Goal: Information Seeking & Learning: Learn about a topic

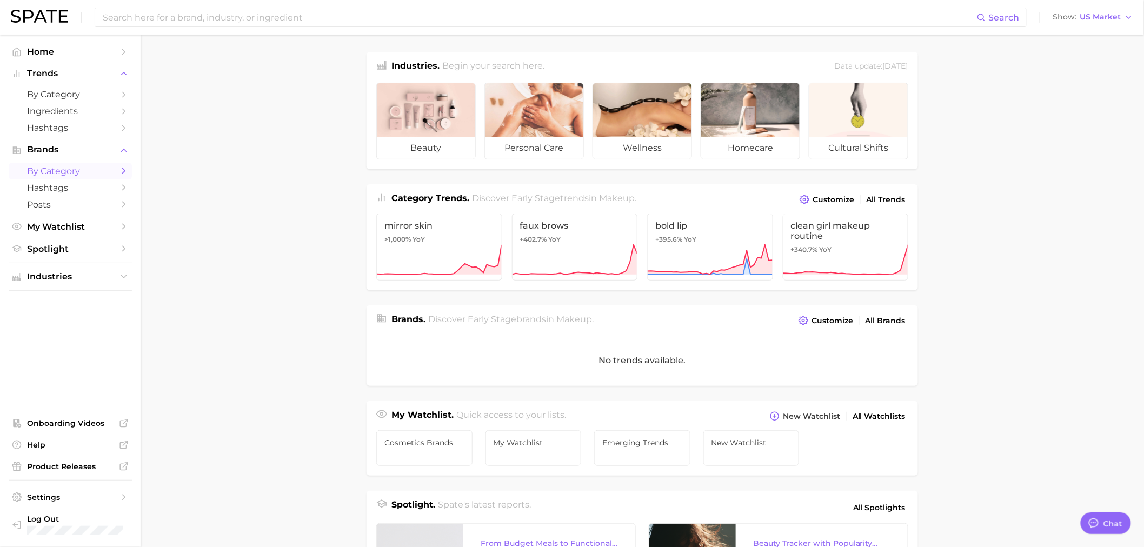
click at [119, 179] on link "by Category" at bounding box center [70, 171] width 123 height 17
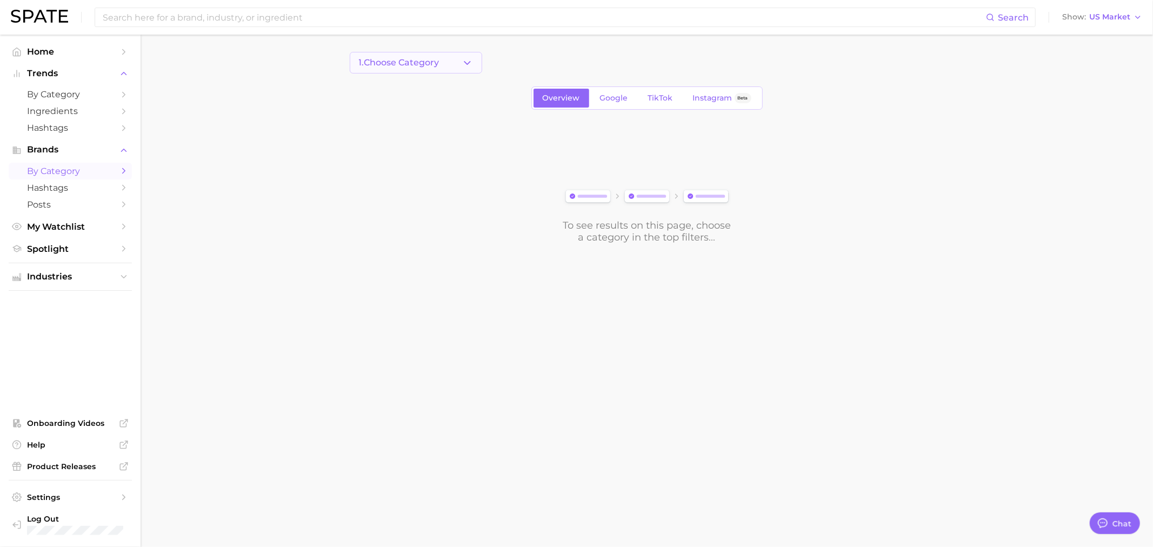
click at [461, 57] on button "1. Choose Category" at bounding box center [416, 63] width 132 height 22
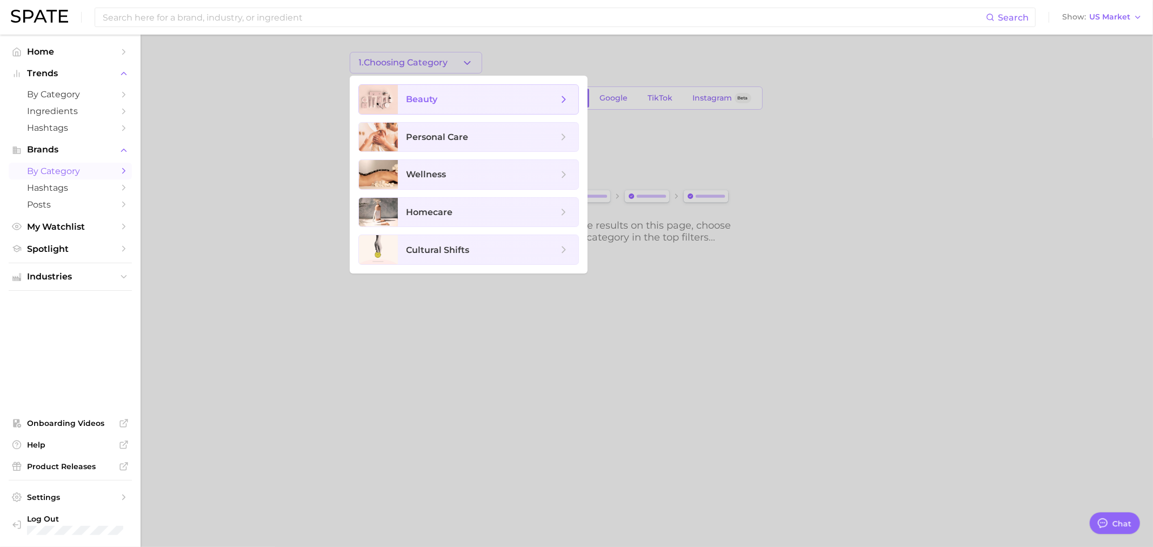
click at [450, 95] on span "beauty" at bounding box center [482, 100] width 151 height 12
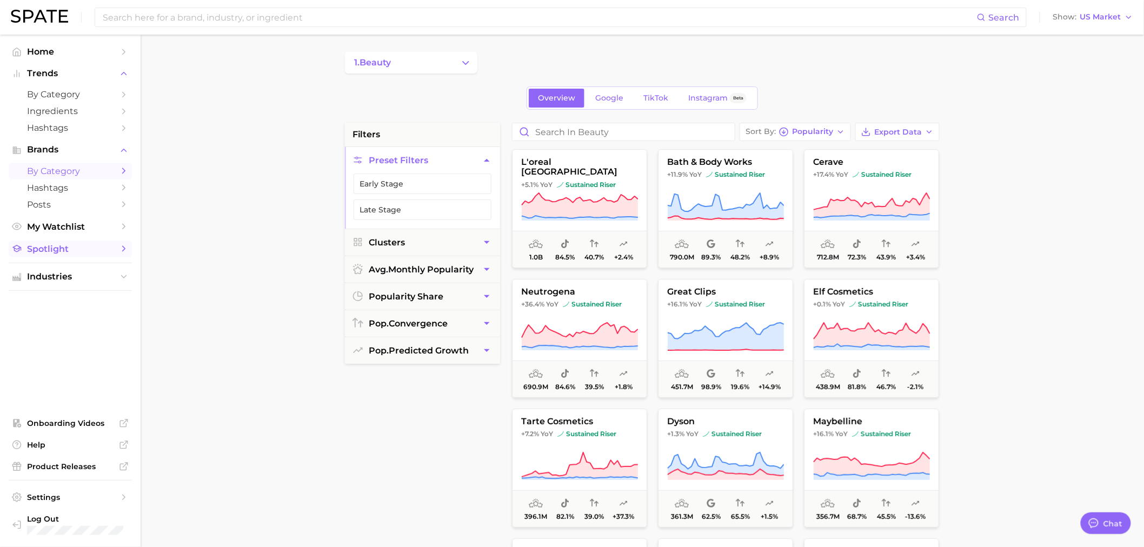
click at [95, 249] on span "Spotlight" at bounding box center [70, 249] width 86 height 10
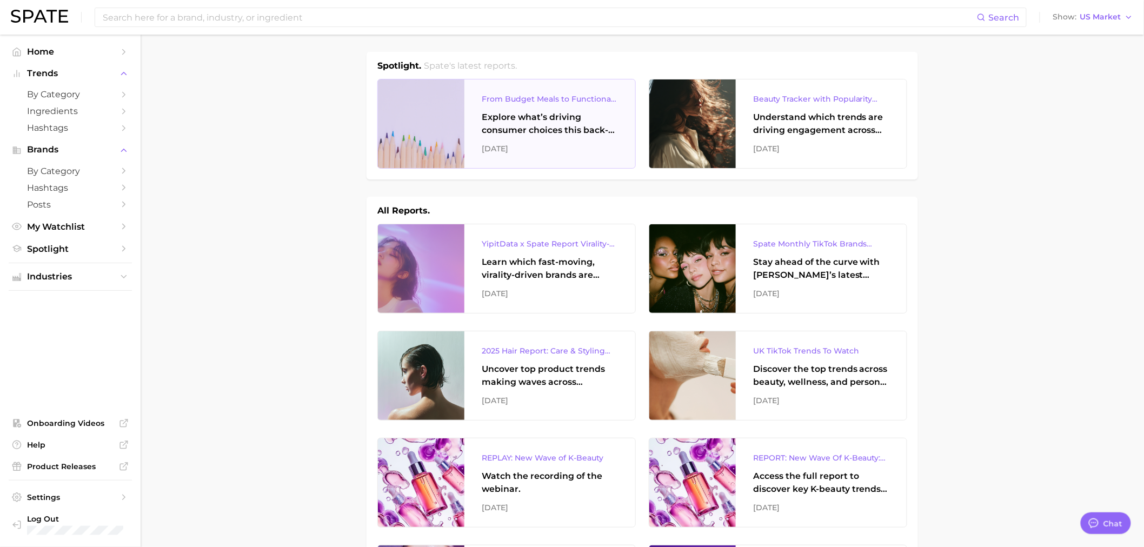
click at [534, 146] on div "[DATE]" at bounding box center [550, 148] width 136 height 13
click at [84, 174] on span "by Category" at bounding box center [70, 171] width 86 height 10
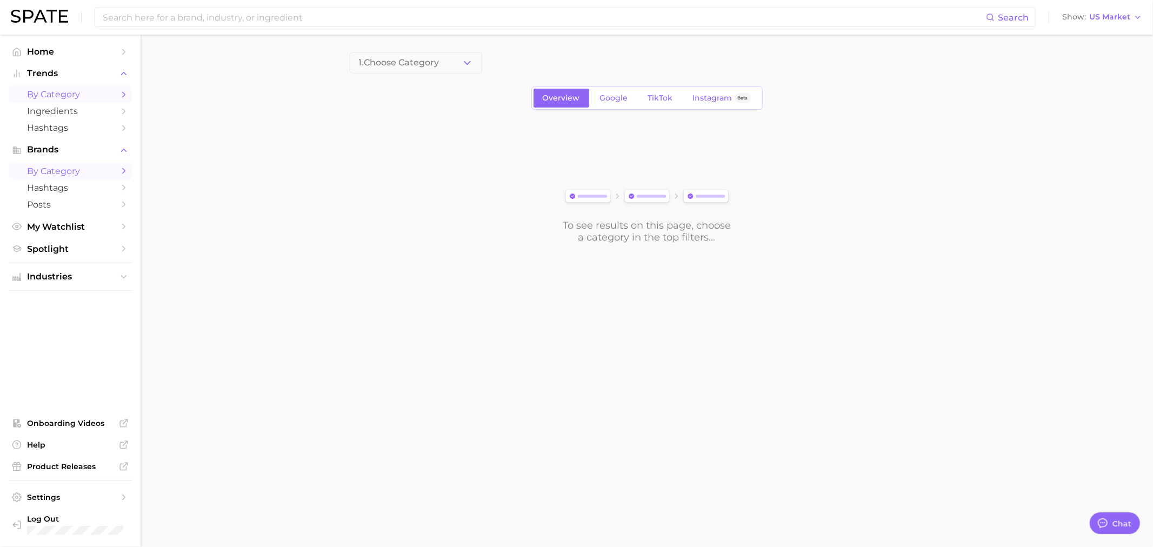
click at [97, 98] on span "by Category" at bounding box center [70, 94] width 86 height 10
click at [447, 65] on button "1. Choose Category" at bounding box center [416, 63] width 132 height 22
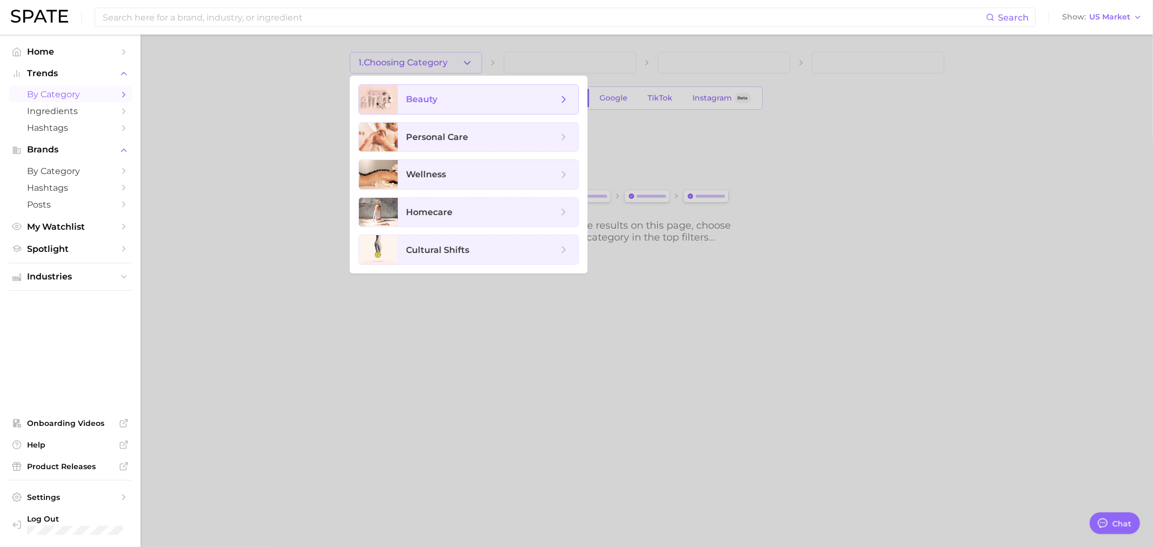
click at [441, 95] on span "beauty" at bounding box center [482, 100] width 151 height 12
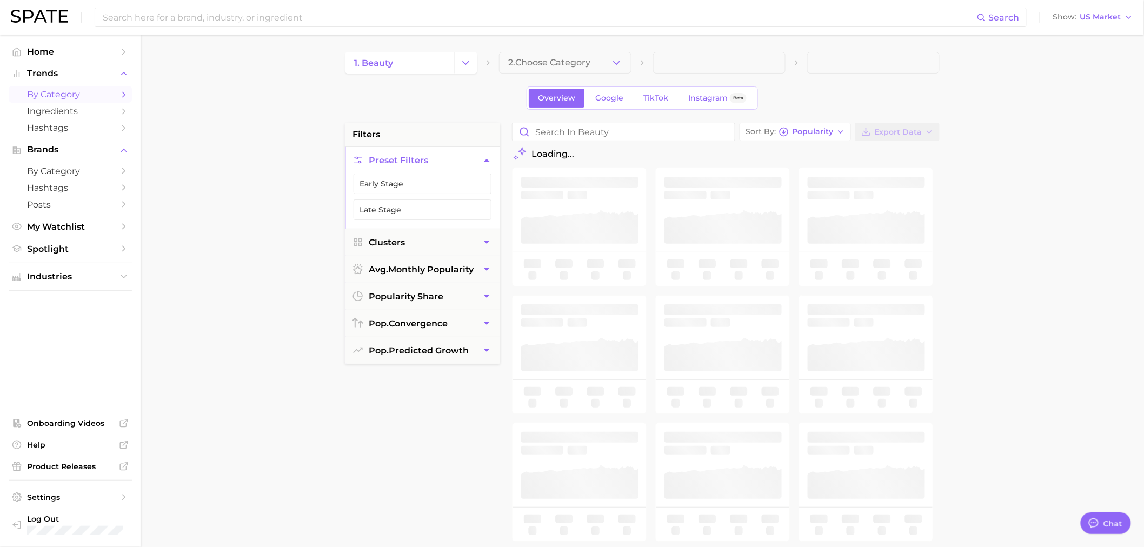
click at [561, 65] on span "2. Choose Category" at bounding box center [549, 63] width 82 height 10
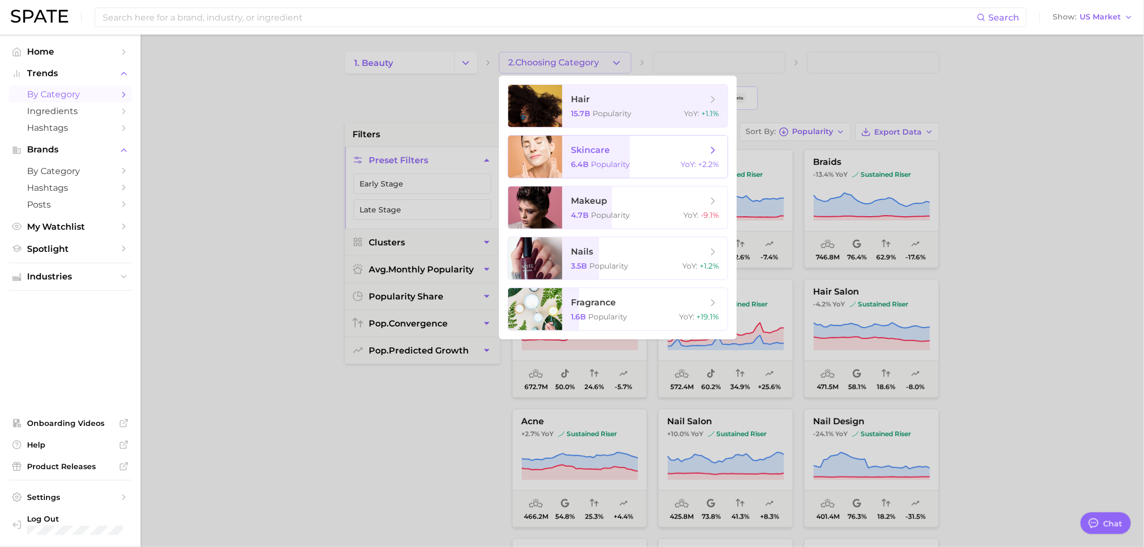
click at [614, 158] on span "skincare 6.4b Popularity YoY : +2.2%" at bounding box center [644, 157] width 165 height 42
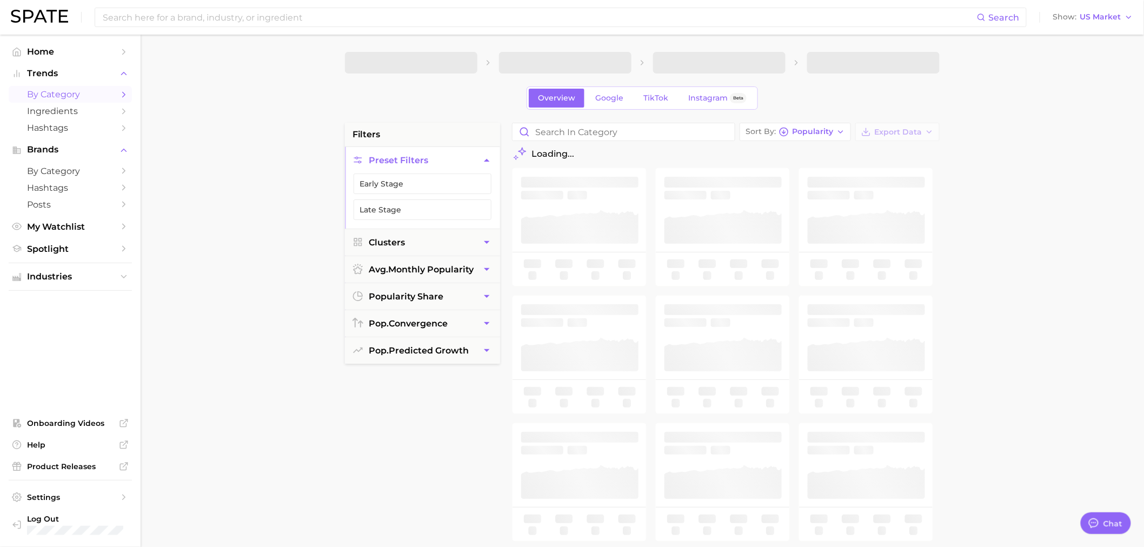
click at [685, 65] on span at bounding box center [719, 63] width 132 height 22
click at [732, 65] on span at bounding box center [719, 63] width 132 height 22
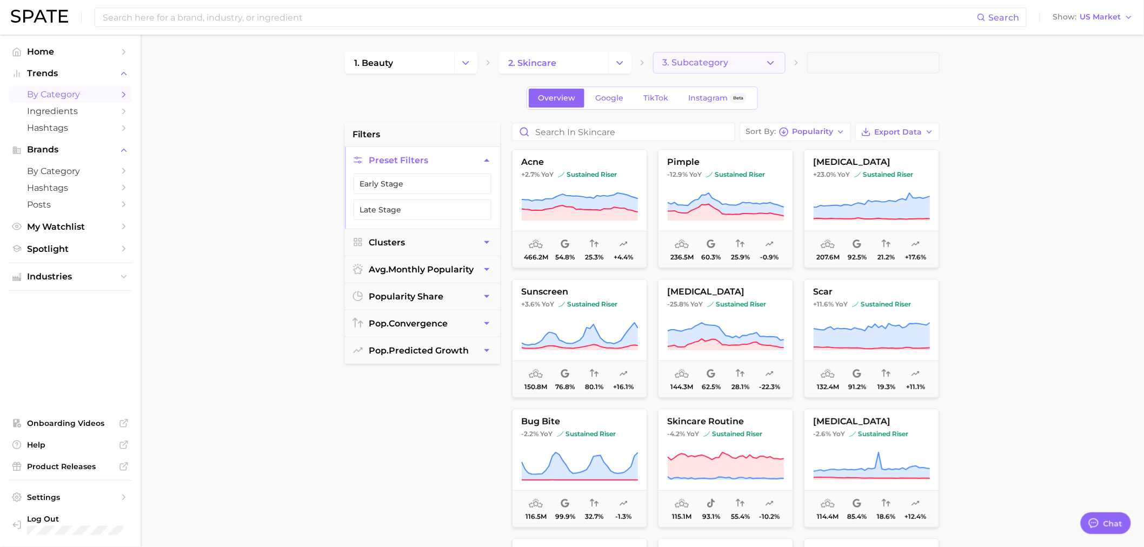
click at [722, 66] on span "3. Subcategory" at bounding box center [695, 63] width 66 height 10
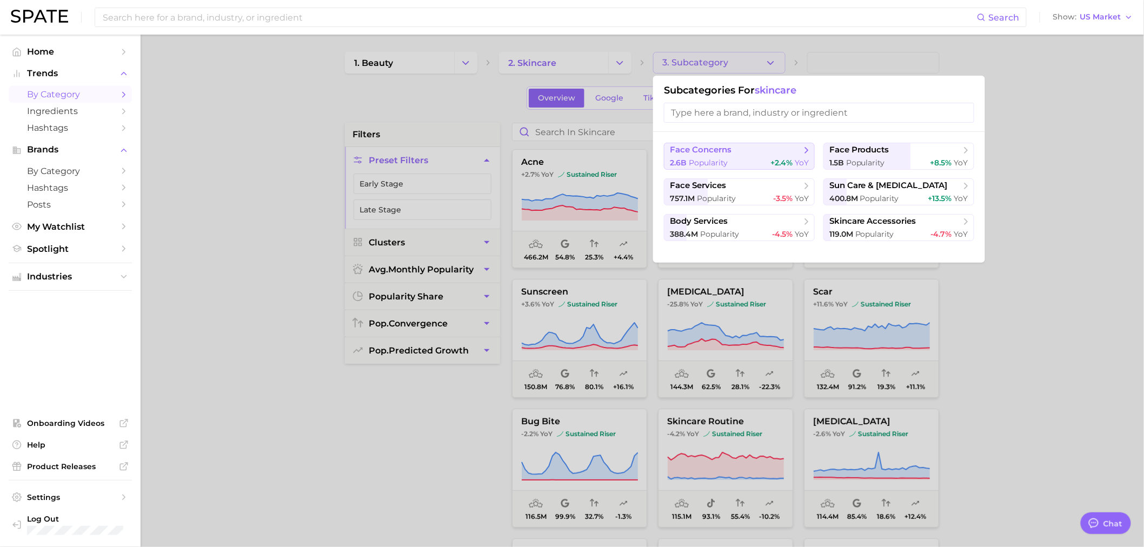
click at [754, 161] on div "2.6b Popularity +2.4% YoY" at bounding box center [739, 163] width 139 height 10
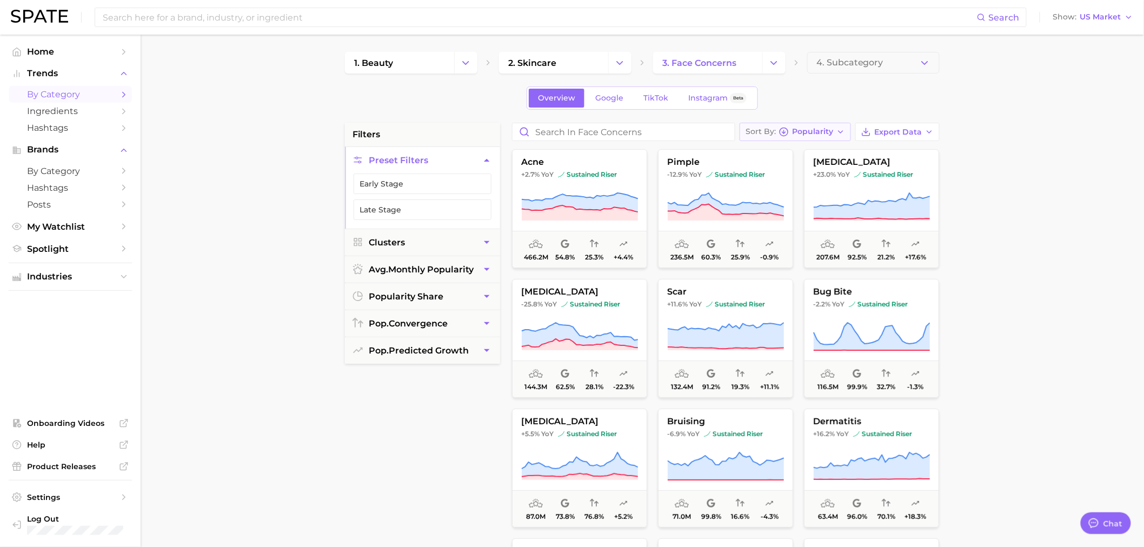
click at [821, 133] on span "Popularity" at bounding box center [812, 132] width 41 height 6
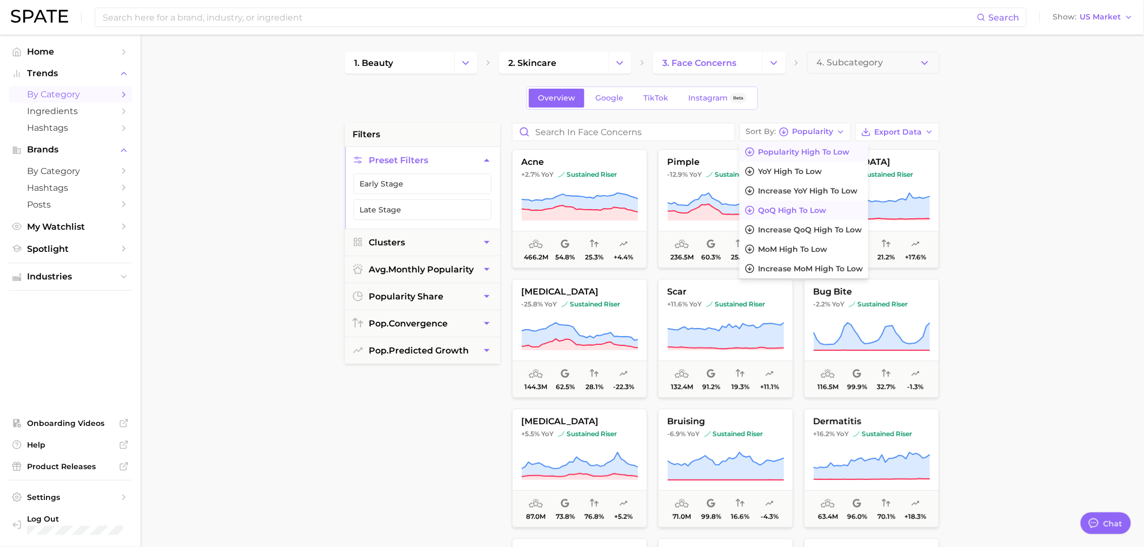
click at [810, 208] on span "QoQ high to low" at bounding box center [792, 210] width 68 height 9
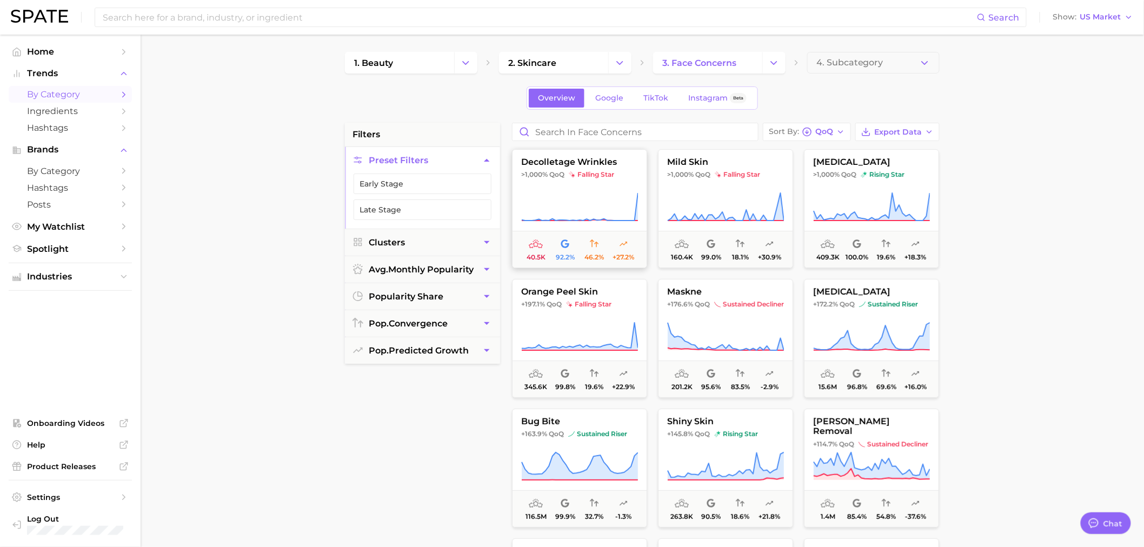
click at [628, 158] on span "decolletage wrinkles" at bounding box center [579, 162] width 134 height 10
type textarea "x"
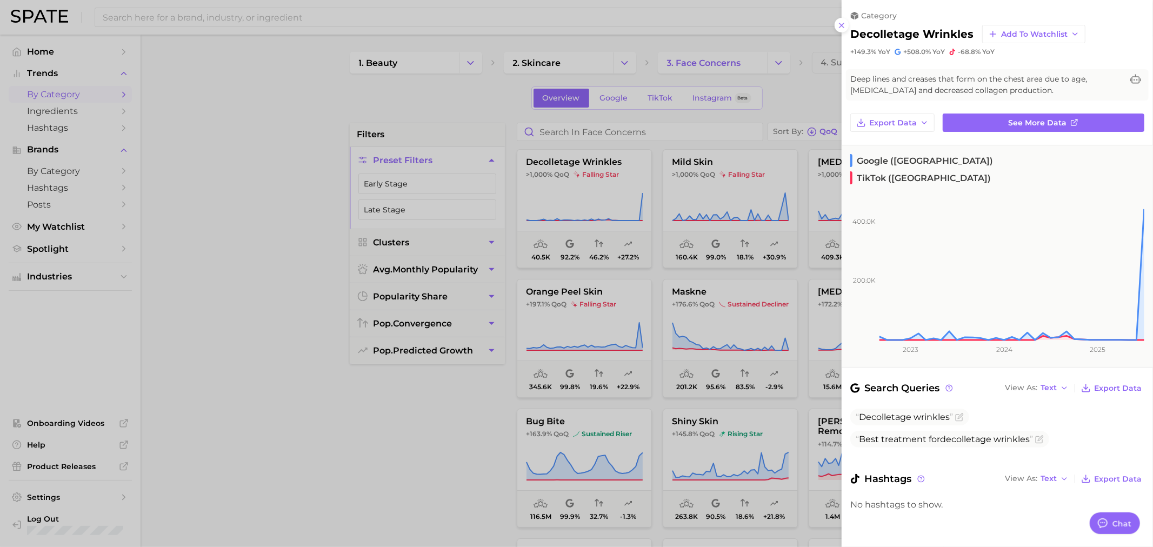
click at [396, 115] on div at bounding box center [576, 273] width 1153 height 547
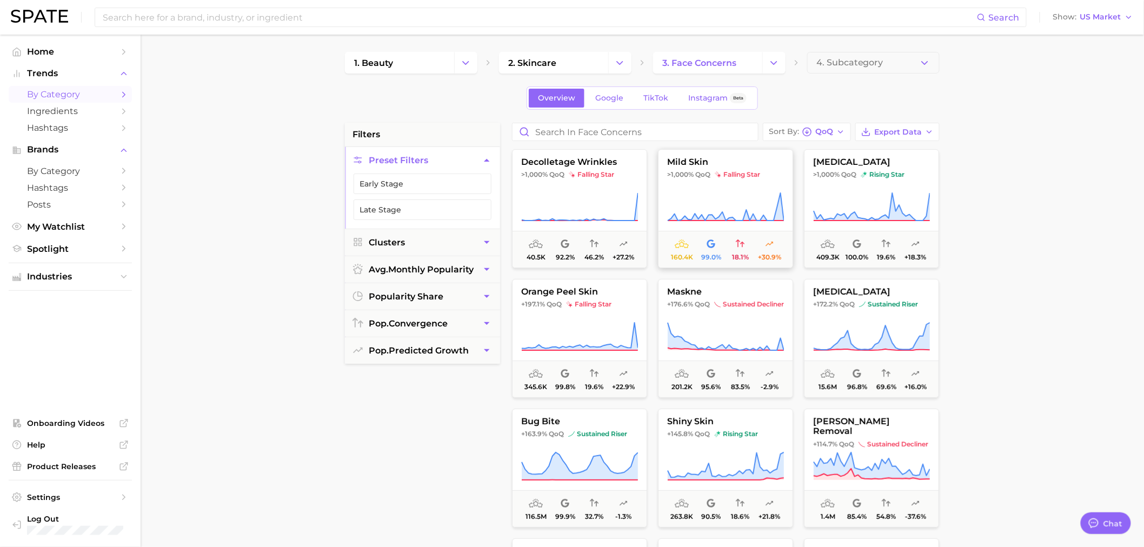
click at [697, 164] on span "mild skin" at bounding box center [725, 162] width 134 height 10
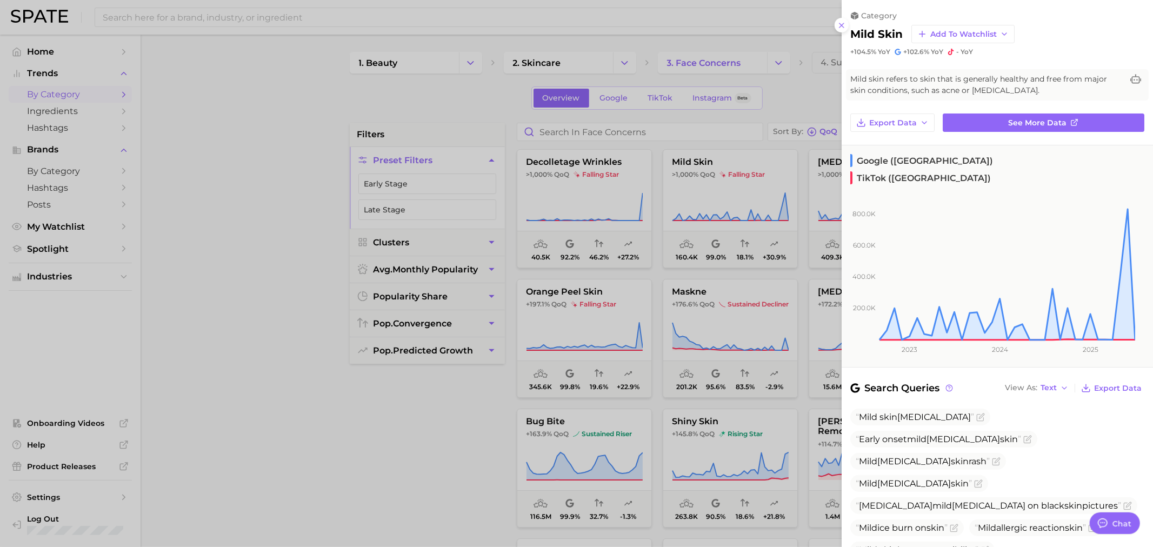
click at [377, 106] on div at bounding box center [576, 273] width 1153 height 547
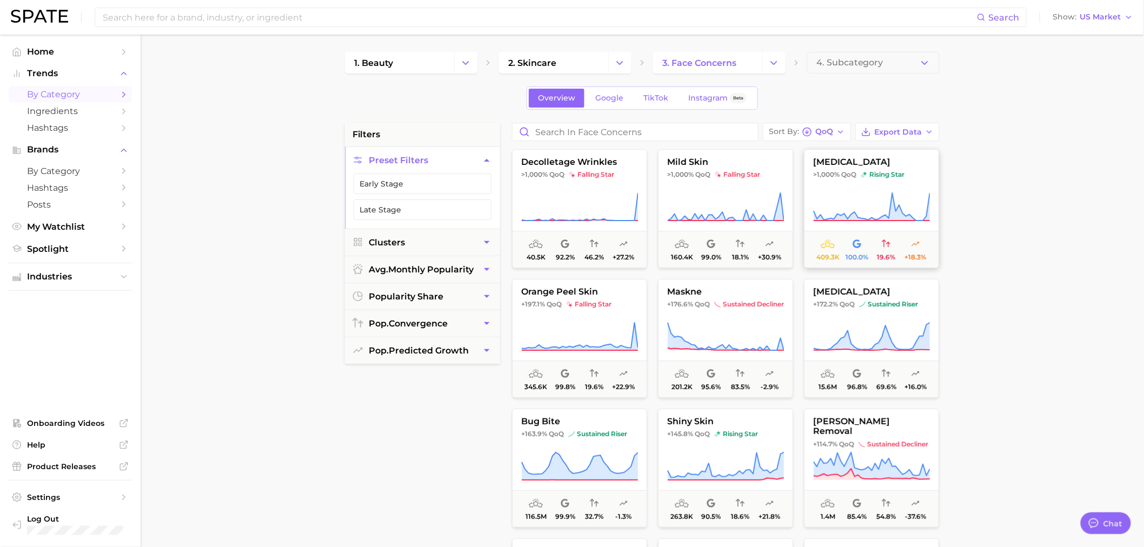
click at [815, 162] on span "[MEDICAL_DATA]" at bounding box center [871, 162] width 134 height 10
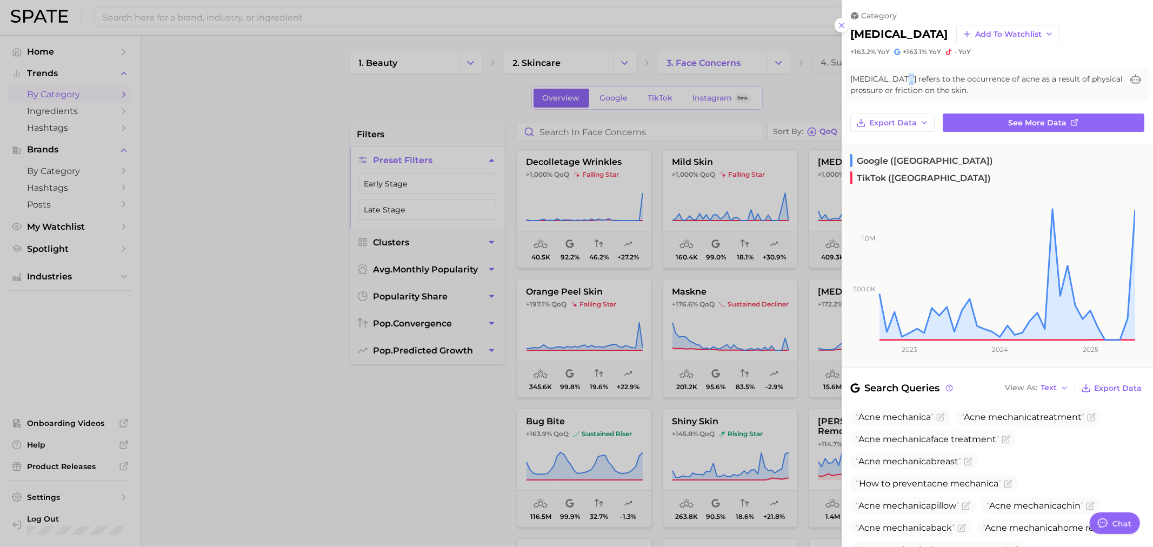
click at [906, 79] on span "[MEDICAL_DATA] refers to the occurrence of acne as a result of physical pressur…" at bounding box center [986, 85] width 272 height 23
click at [467, 410] on div at bounding box center [576, 273] width 1153 height 547
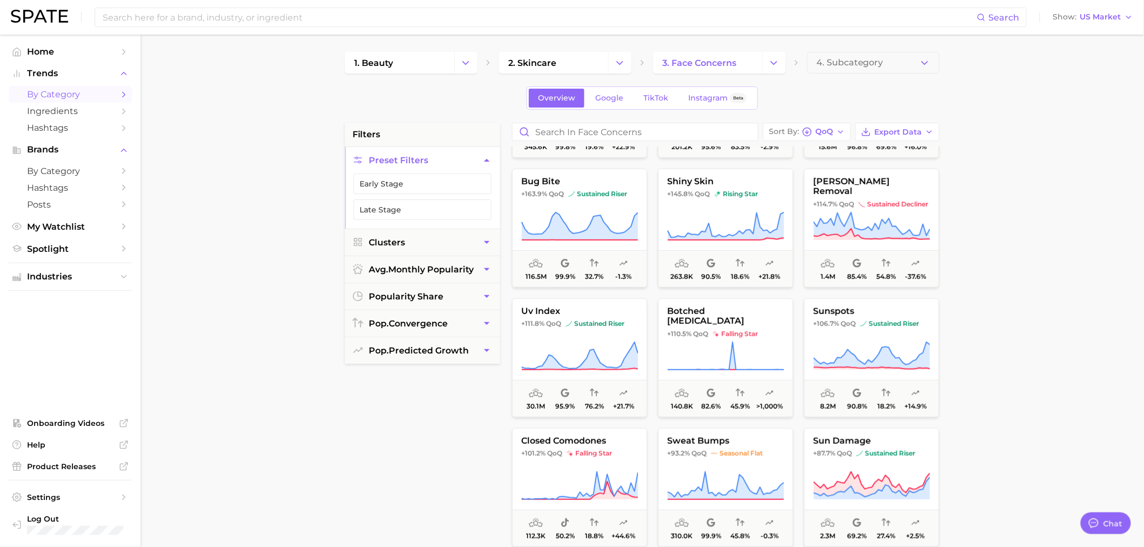
scroll to position [300, 0]
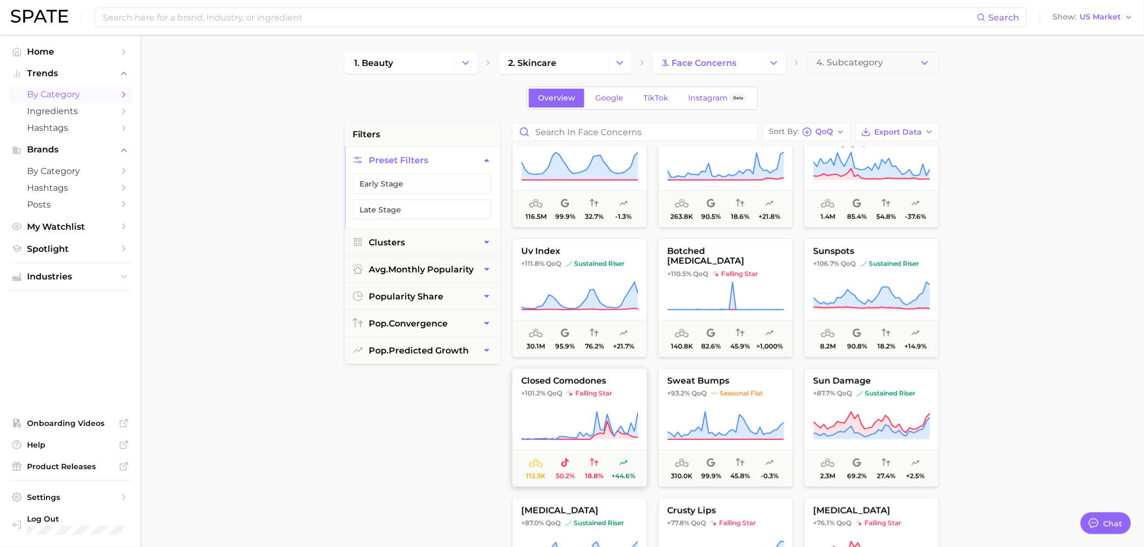
click at [584, 397] on span "falling star" at bounding box center [589, 393] width 45 height 9
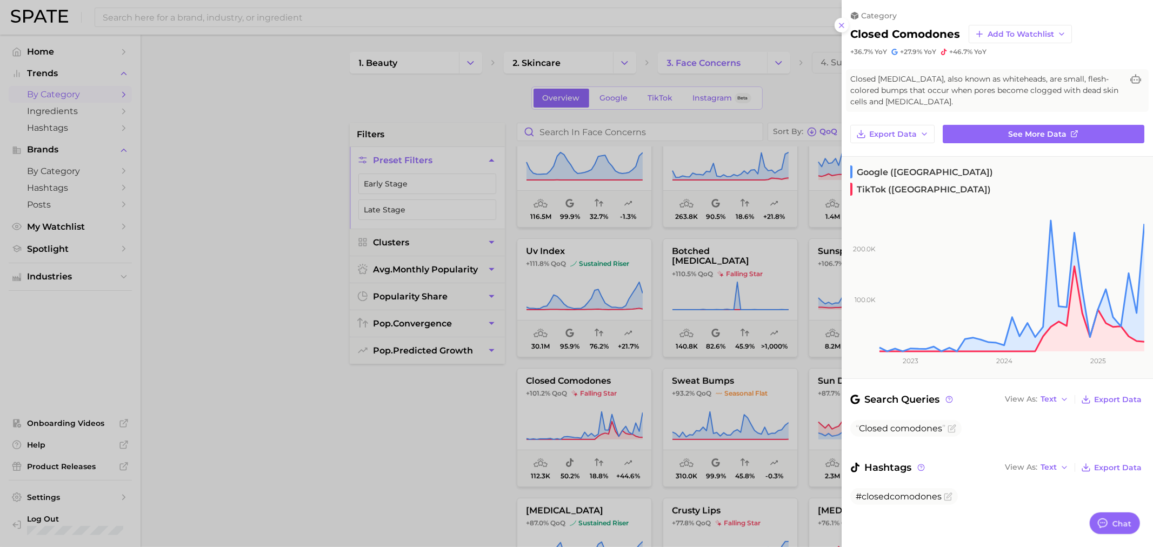
click at [460, 379] on div at bounding box center [576, 273] width 1153 height 547
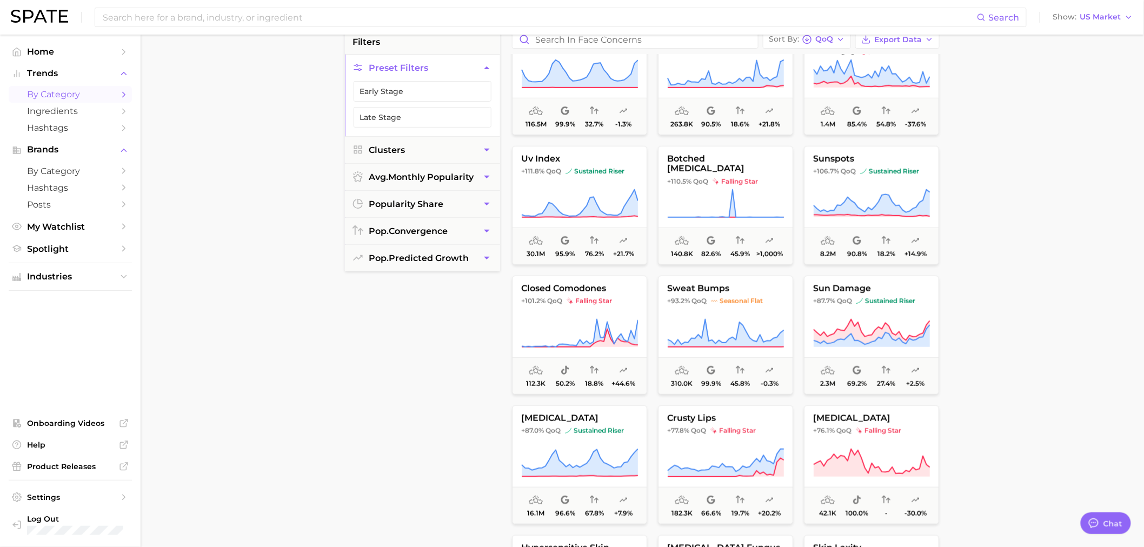
scroll to position [120, 0]
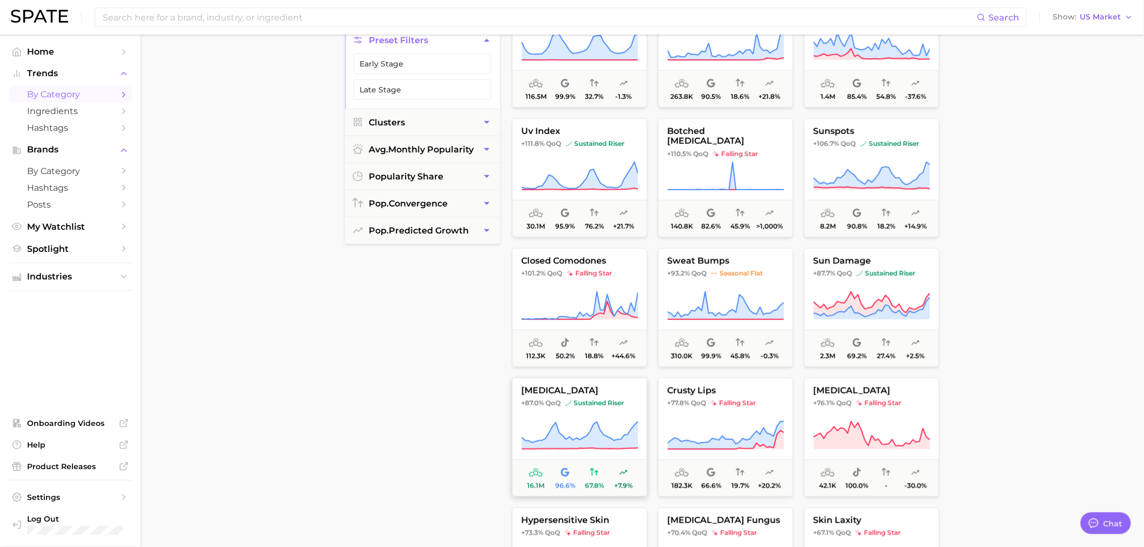
click at [574, 405] on span "sustained riser" at bounding box center [594, 403] width 59 height 9
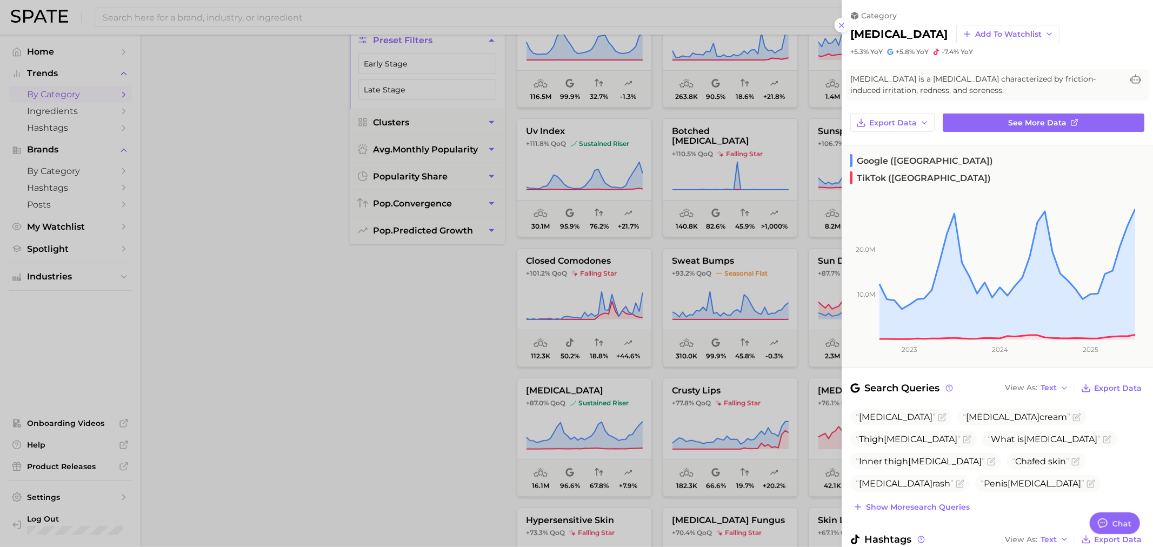
click at [464, 321] on div at bounding box center [576, 273] width 1153 height 547
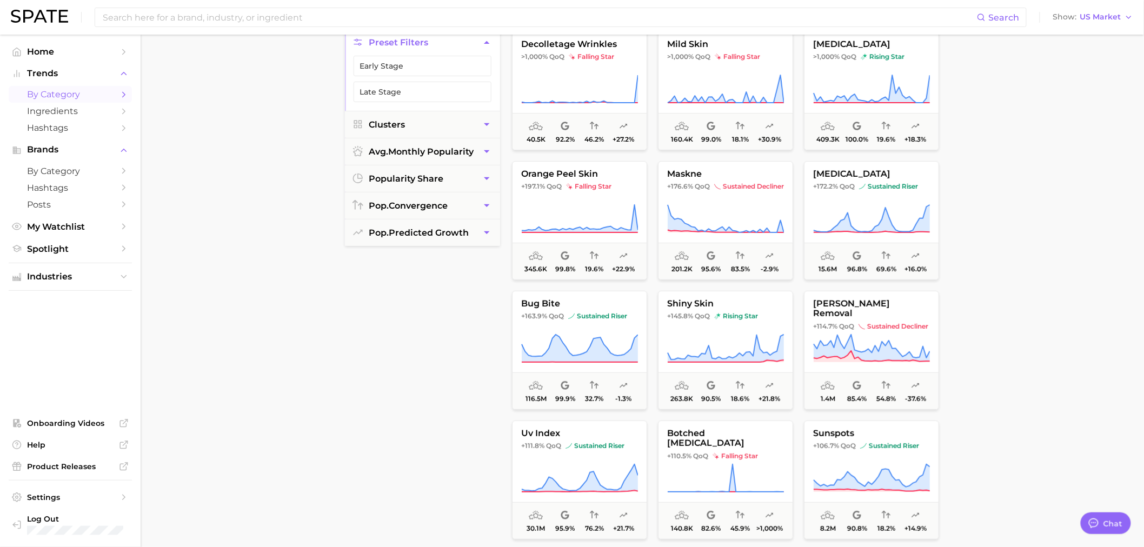
scroll to position [0, 0]
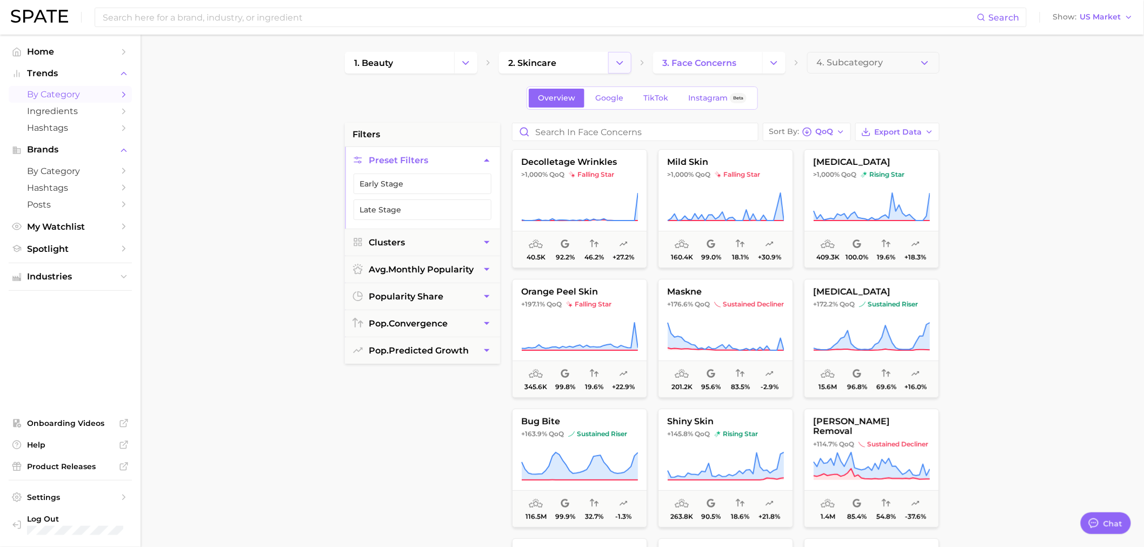
click at [620, 60] on icon "Change Category" at bounding box center [619, 62] width 11 height 11
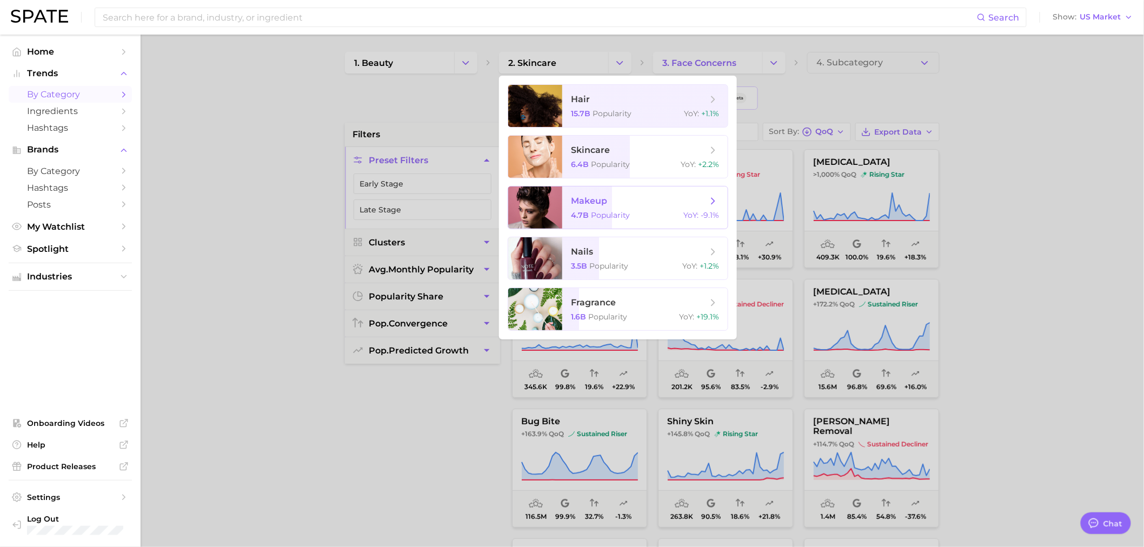
click at [584, 191] on span "makeup 4.7b Popularity YoY : -9.1%" at bounding box center [644, 207] width 165 height 42
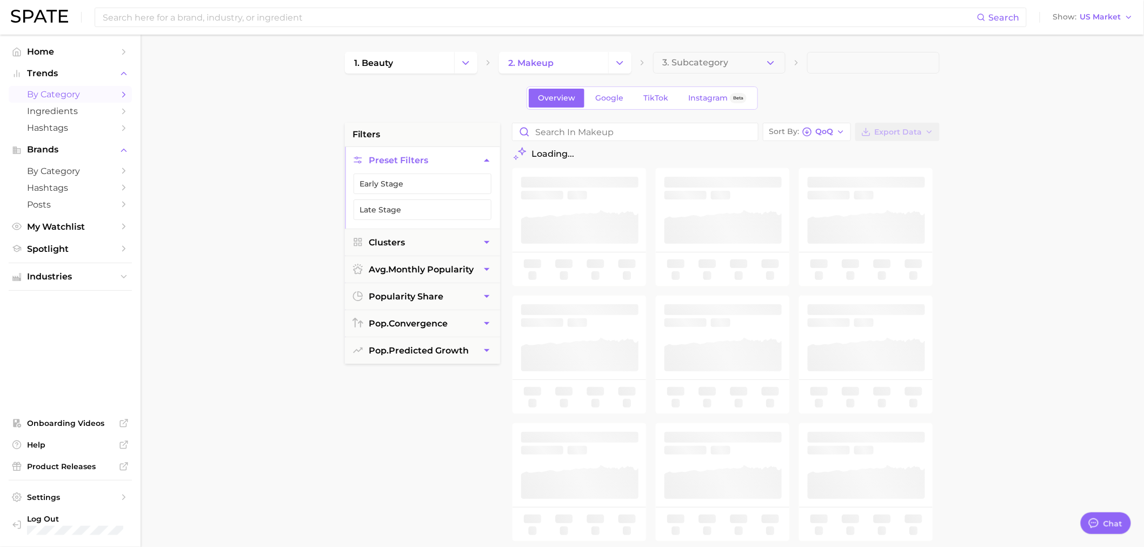
click at [771, 57] on icon "button" at bounding box center [770, 62] width 11 height 11
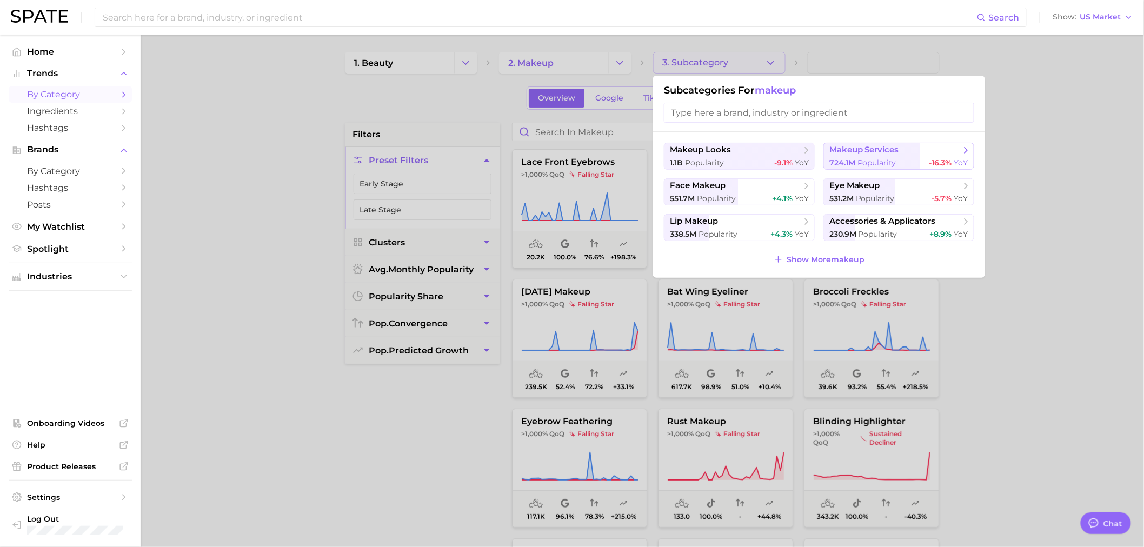
click at [895, 152] on span "makeup services" at bounding box center [864, 150] width 70 height 10
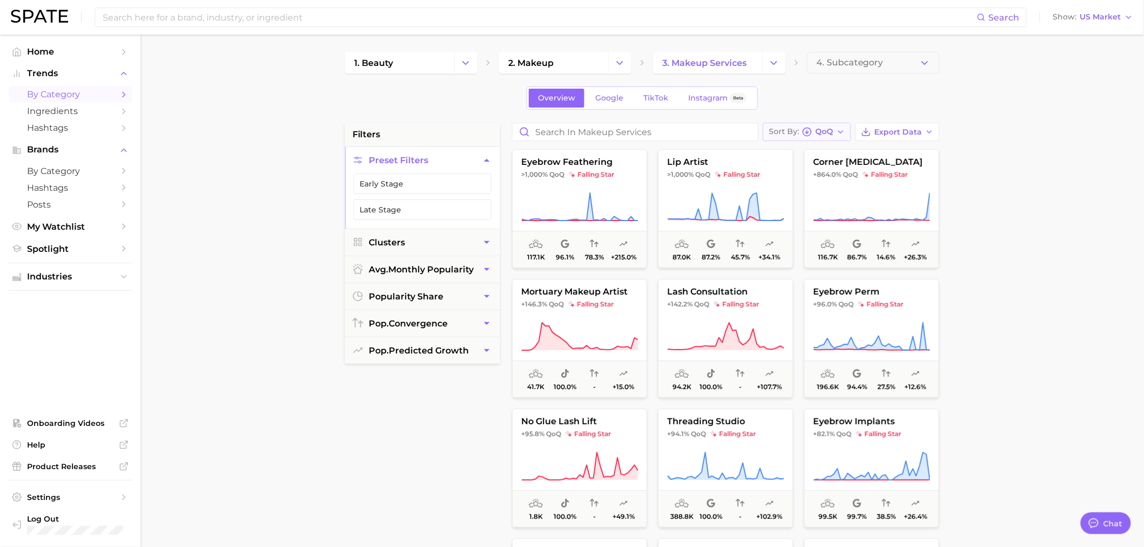
click at [828, 132] on span "QoQ" at bounding box center [824, 132] width 18 height 6
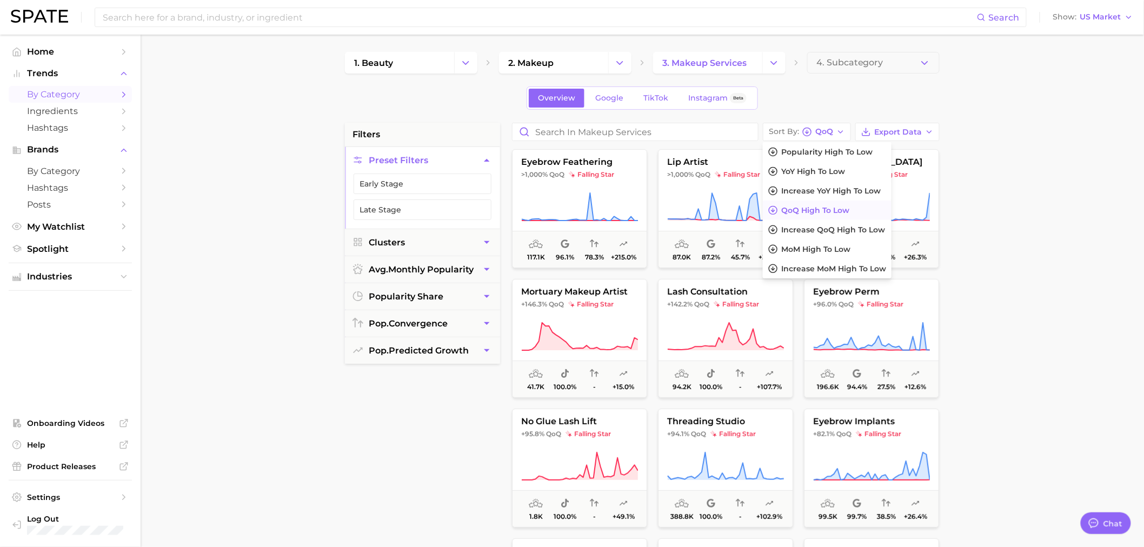
click at [1034, 216] on main "1. beauty 2. makeup 3. makeup services 4. Subcategory Overview Google TikTok In…" at bounding box center [642, 445] width 1003 height 820
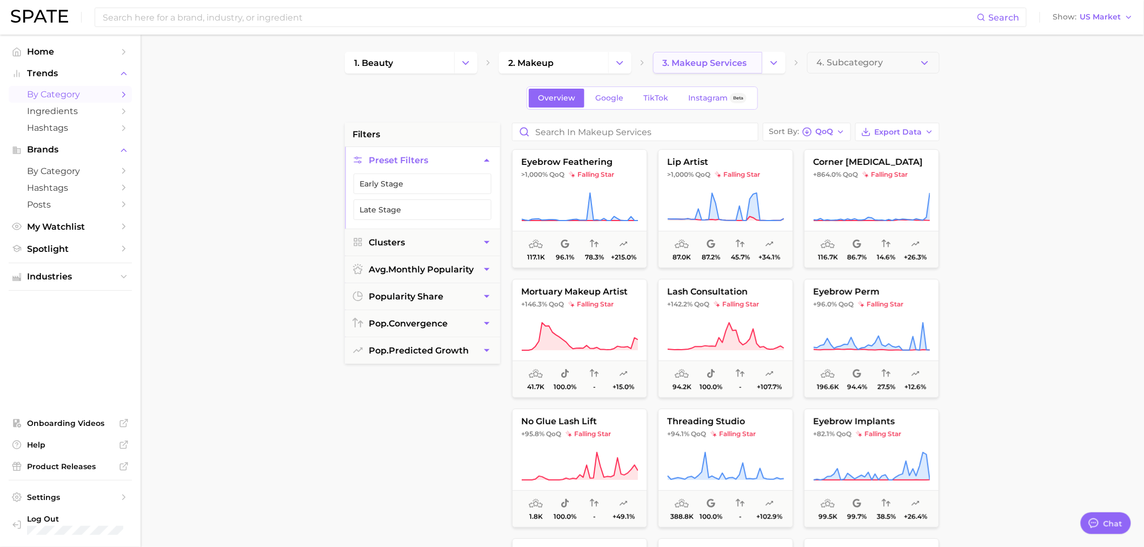
click at [699, 58] on span "3. makeup services" at bounding box center [704, 63] width 84 height 10
click at [782, 60] on button "Change Category" at bounding box center [773, 63] width 23 height 22
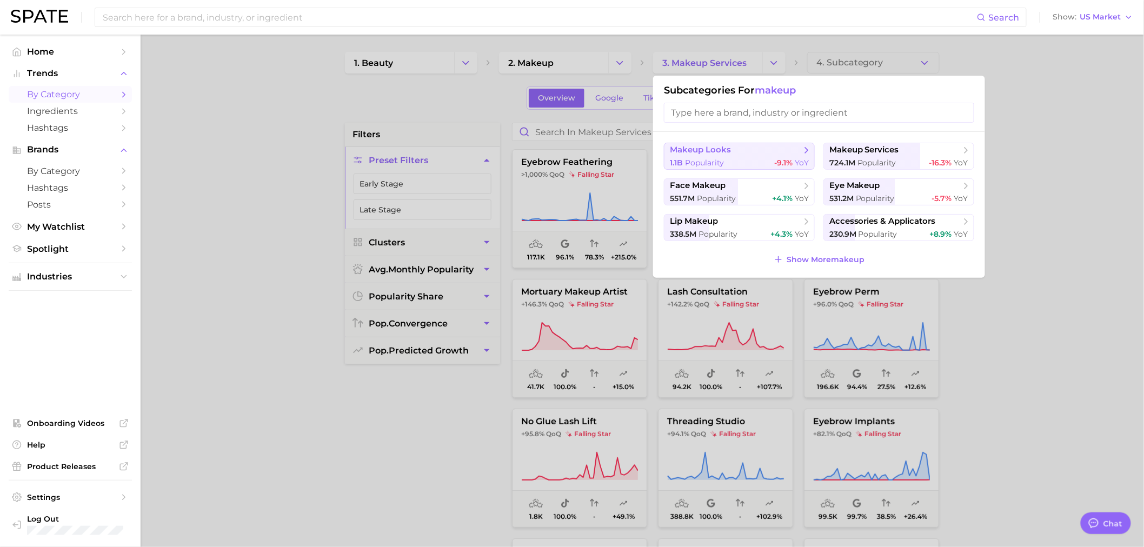
click at [727, 161] on div "1.1b Popularity -9.1% YoY" at bounding box center [739, 163] width 139 height 10
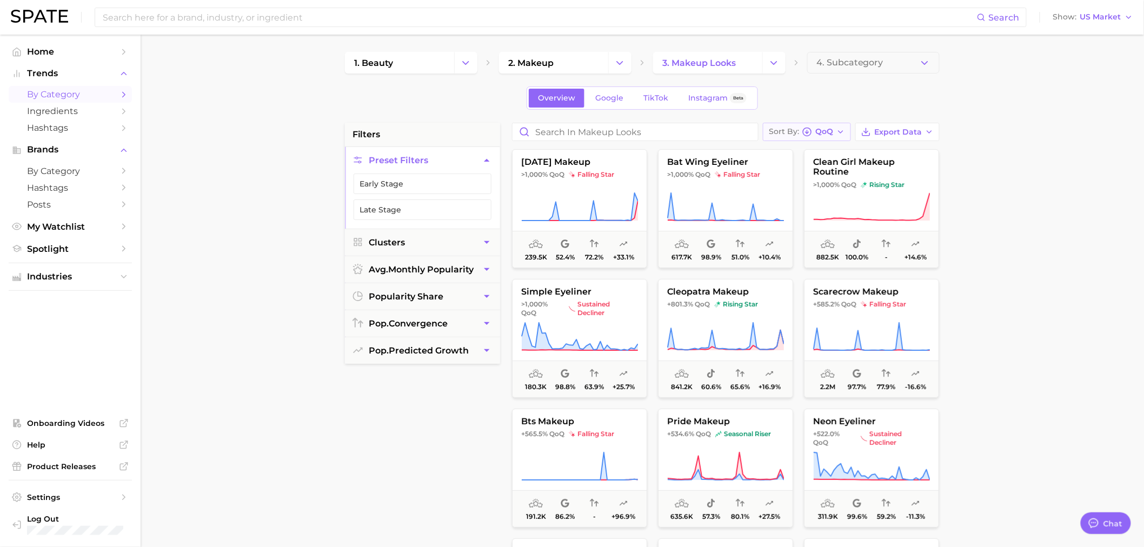
click at [844, 129] on icon "button" at bounding box center [840, 132] width 9 height 9
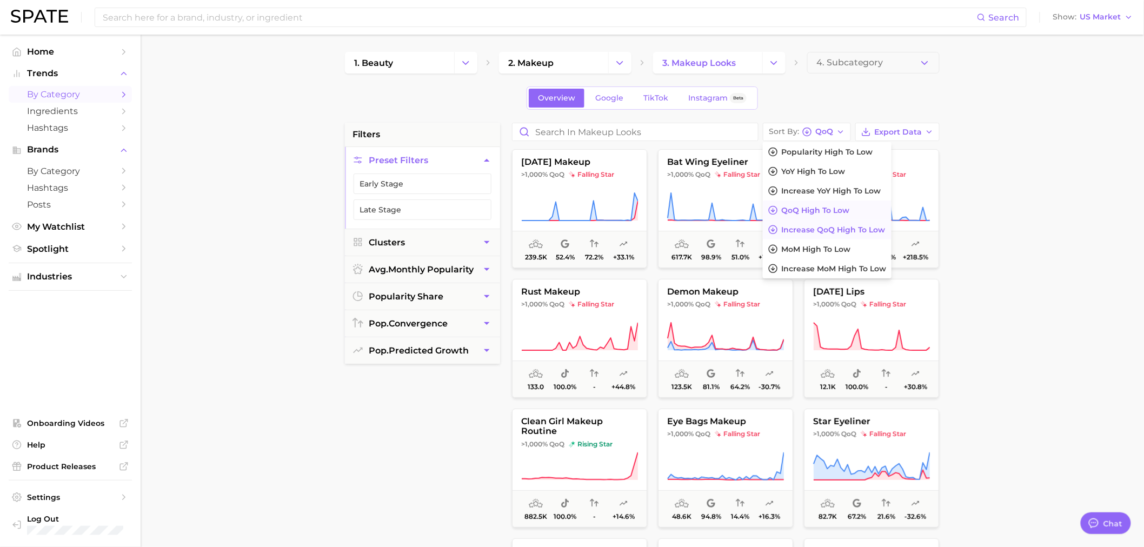
click at [869, 230] on span "Increase QoQ high to low" at bounding box center [833, 229] width 104 height 9
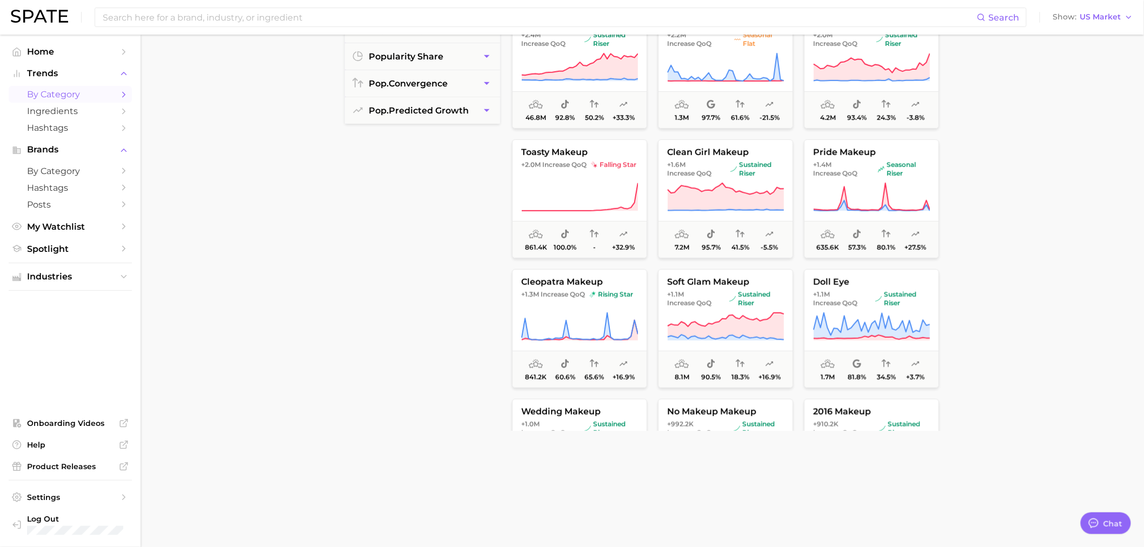
scroll to position [180, 0]
